Goal: Transaction & Acquisition: Register for event/course

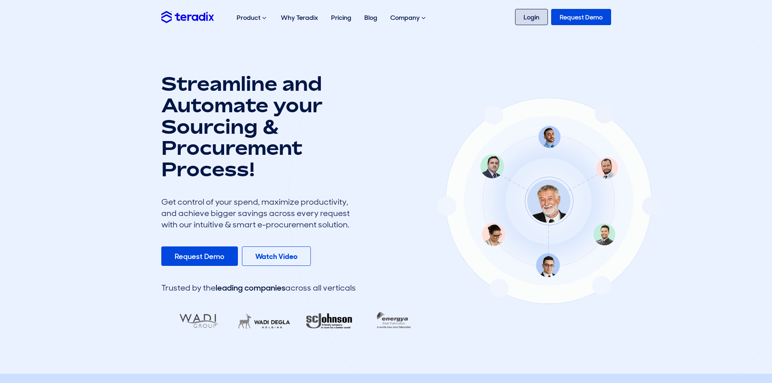
click at [535, 17] on link "Login" at bounding box center [531, 17] width 33 height 16
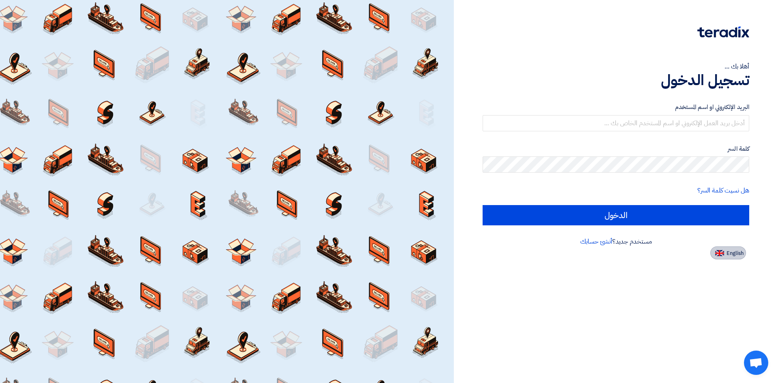
click at [721, 253] on img at bounding box center [719, 253] width 9 height 6
type input "Sign in"
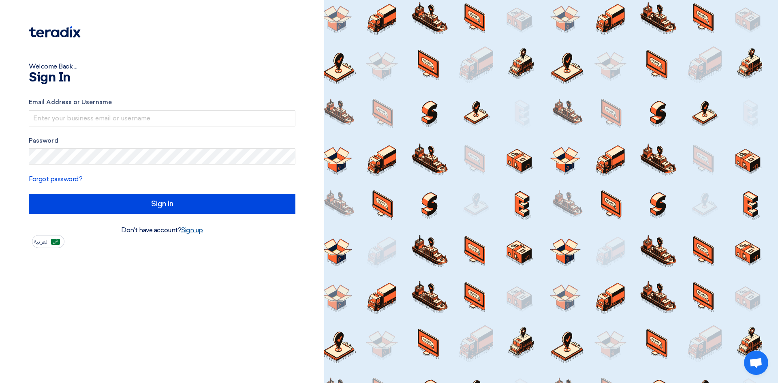
click at [197, 232] on link "Sign up" at bounding box center [192, 230] width 22 height 8
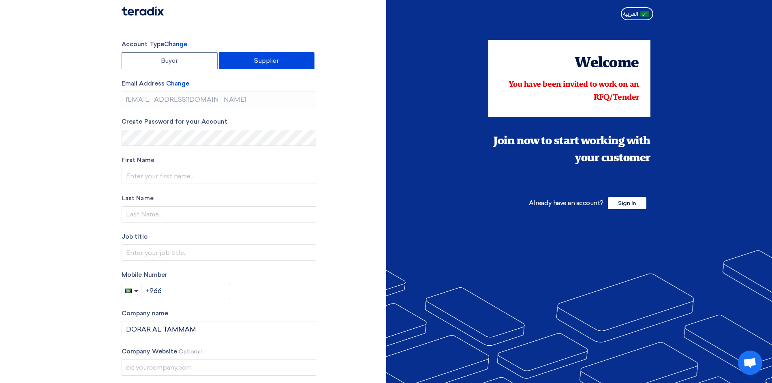
type input "+966 569270627"
click at [148, 173] on input "text" at bounding box center [219, 176] width 195 height 16
drag, startPoint x: 176, startPoint y: 173, endPoint x: 122, endPoint y: 175, distance: 53.5
click at [122, 175] on input "Maan@1972" at bounding box center [219, 176] width 195 height 16
type input "Dorar Tammam"
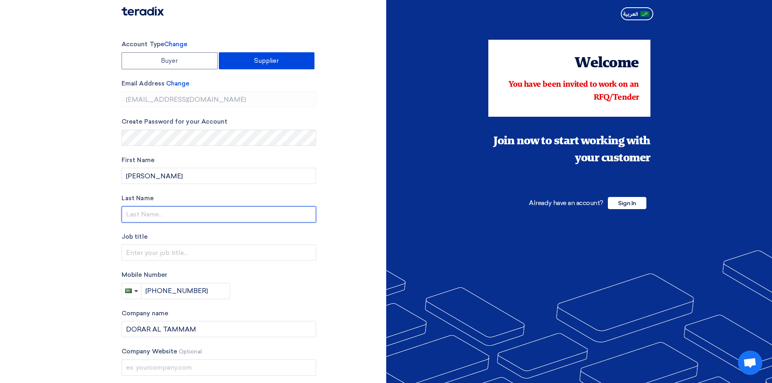
click at [148, 214] on input "text" at bounding box center [219, 214] width 195 height 16
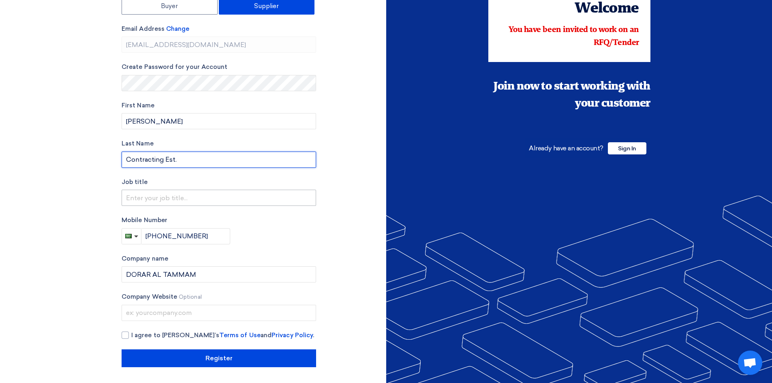
scroll to position [55, 0]
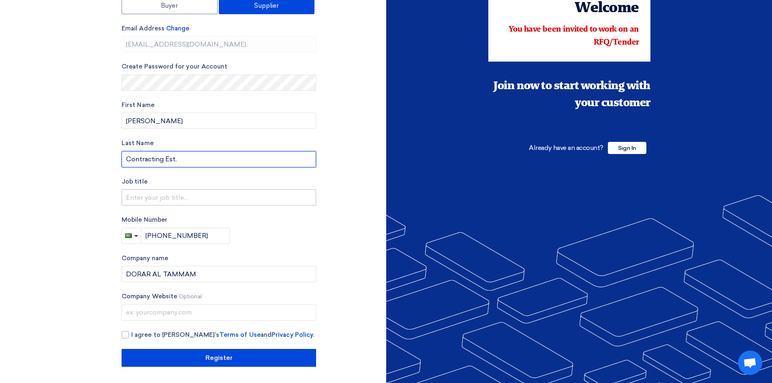
type input "Contracting Est."
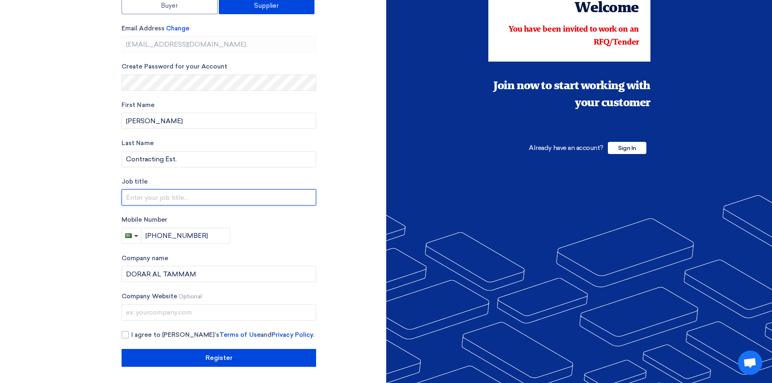
click at [165, 193] on input "text" at bounding box center [219, 197] width 195 height 16
click at [184, 202] on input "LPG System &" at bounding box center [219, 197] width 195 height 16
type input "LPG System & Networking"
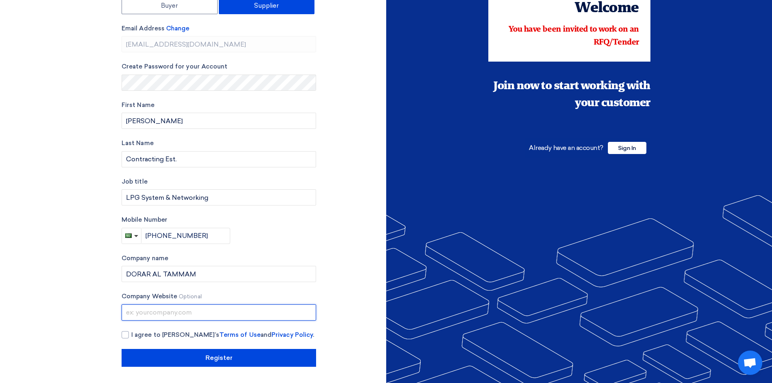
click at [139, 316] on input "text" at bounding box center [219, 312] width 195 height 16
click at [127, 336] on div at bounding box center [125, 334] width 7 height 7
click at [131, 336] on input "I agree to Teradix’s Terms of Use and Privacy Policy ." at bounding box center [228, 338] width 195 height 16
checkbox input "true"
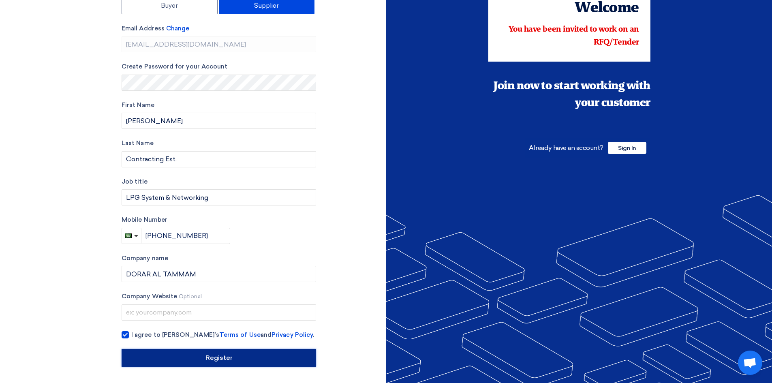
click at [202, 355] on input "Register" at bounding box center [219, 358] width 195 height 18
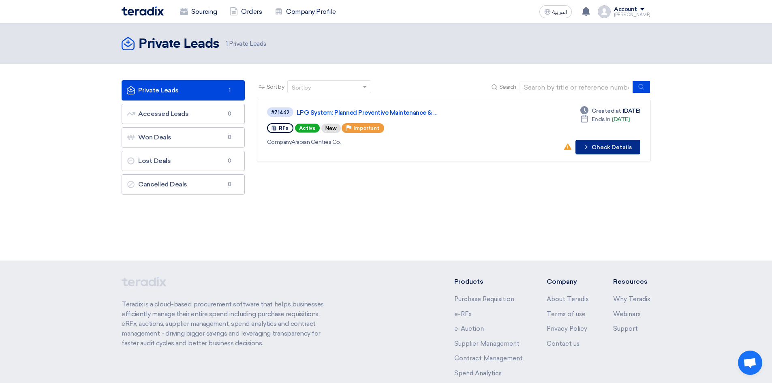
click at [618, 147] on button "Check details Check Details" at bounding box center [608, 147] width 65 height 15
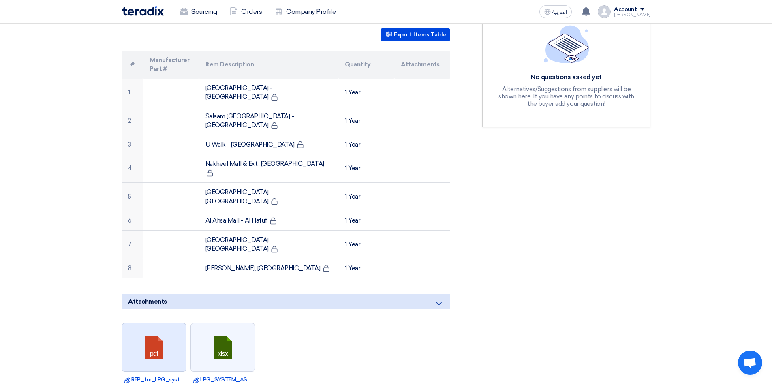
scroll to position [243, 0]
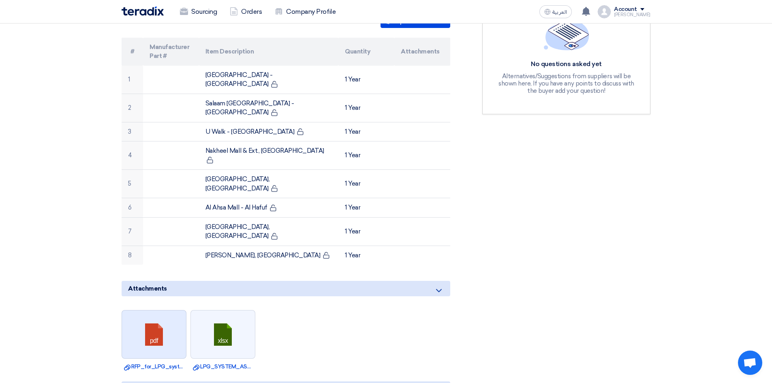
click at [149, 310] on link at bounding box center [154, 334] width 65 height 49
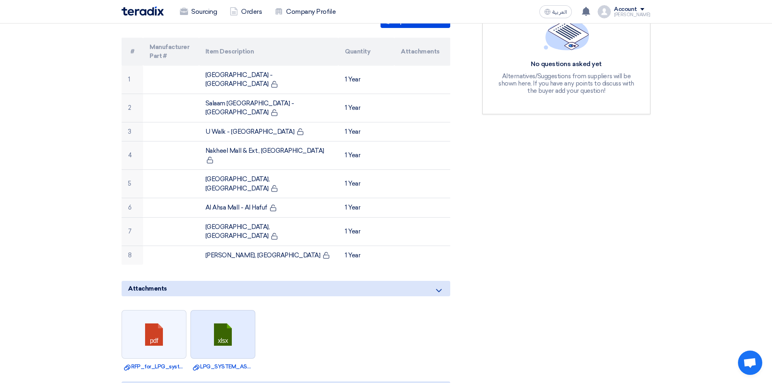
click at [232, 310] on link at bounding box center [223, 334] width 65 height 49
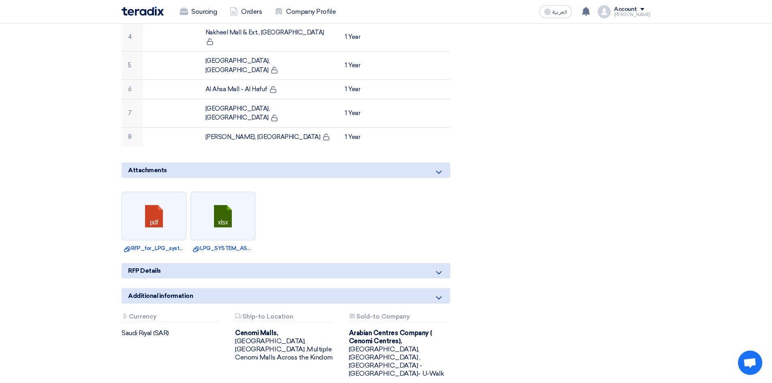
scroll to position [365, 0]
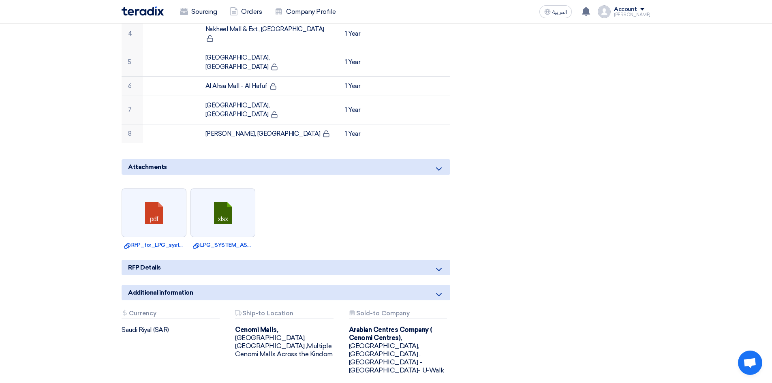
click at [438, 265] on icon at bounding box center [439, 270] width 10 height 10
click at [439, 265] on icon at bounding box center [439, 270] width 10 height 10
click at [440, 164] on icon at bounding box center [439, 169] width 10 height 10
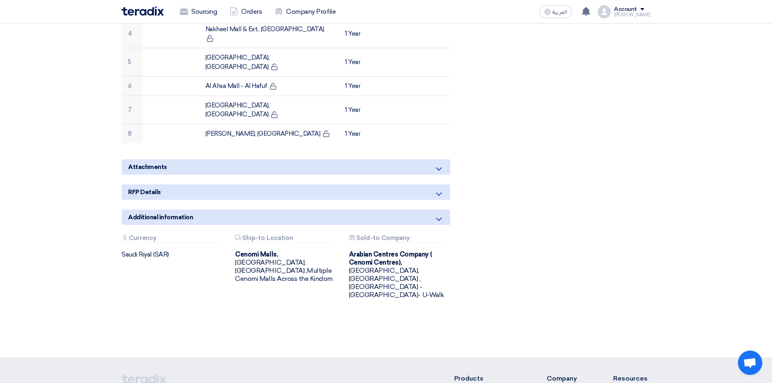
click at [440, 189] on icon at bounding box center [439, 194] width 10 height 10
click at [136, 235] on div "Attachments Currency" at bounding box center [171, 239] width 98 height 9
click at [270, 235] on div "Attachments Ship-to Location" at bounding box center [284, 239] width 98 height 9
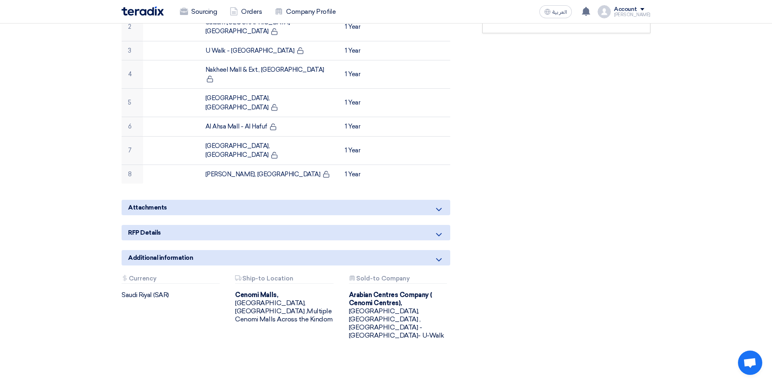
click at [150, 275] on div "Attachments Currency" at bounding box center [171, 279] width 98 height 9
click at [142, 275] on div "Attachments Currency" at bounding box center [171, 279] width 98 height 9
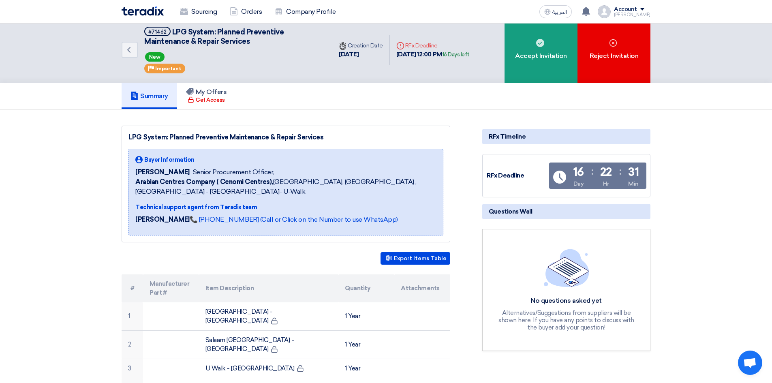
scroll to position [0, 0]
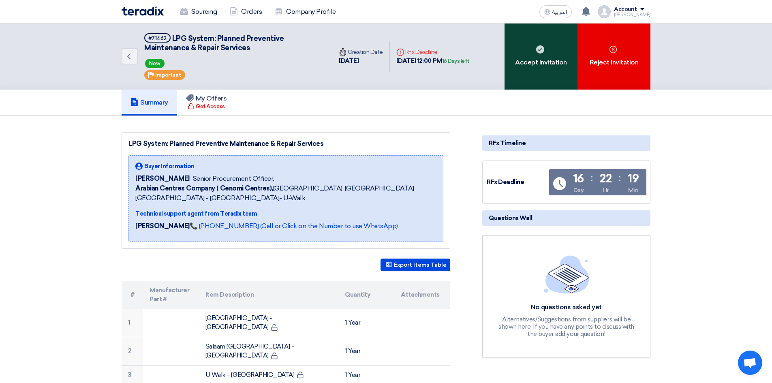
click at [522, 51] on div "Accept Invitation" at bounding box center [541, 57] width 73 height 66
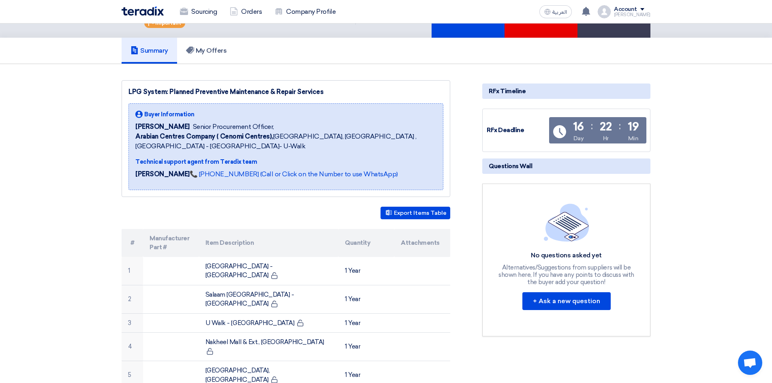
scroll to position [162, 0]
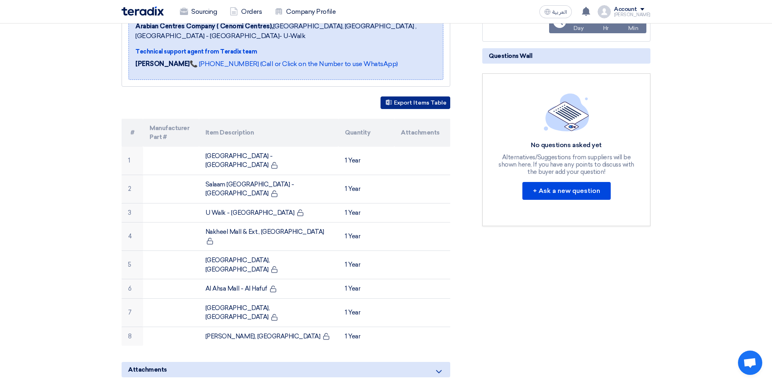
click at [406, 105] on button "Export Items Table" at bounding box center [416, 102] width 70 height 13
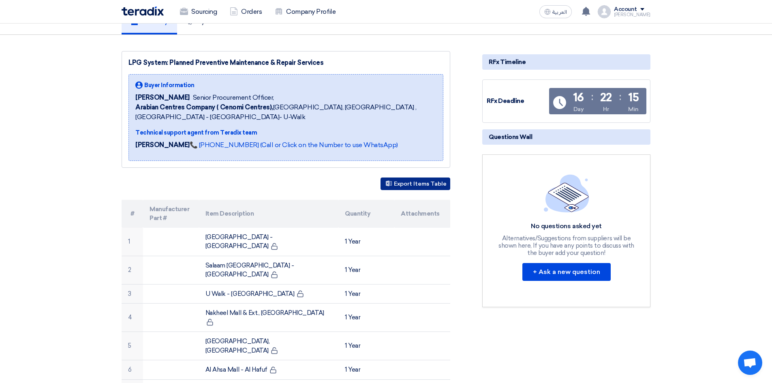
scroll to position [0, 0]
